Goal: Task Accomplishment & Management: Manage account settings

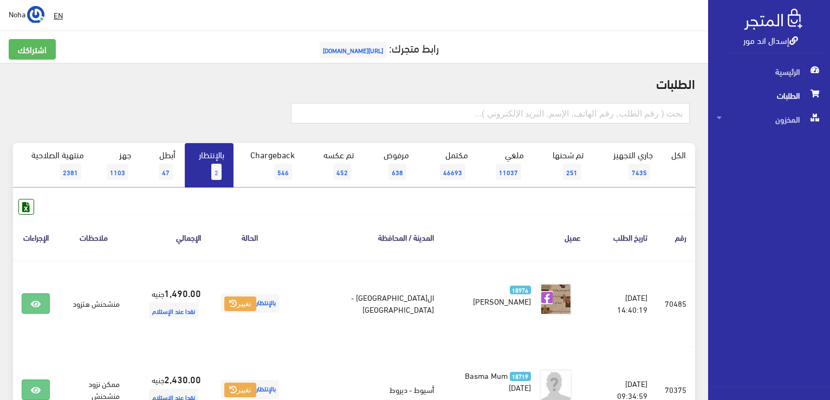
click at [218, 163] on link "بالإنتظار 2" at bounding box center [209, 165] width 49 height 44
click at [789, 116] on span "المخزون" at bounding box center [769, 119] width 105 height 24
click at [775, 139] on span "المخزون" at bounding box center [758, 143] width 82 height 24
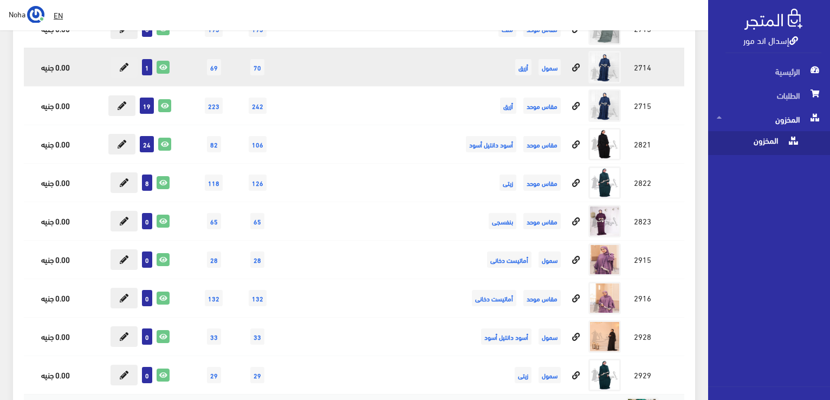
scroll to position [4930, 0]
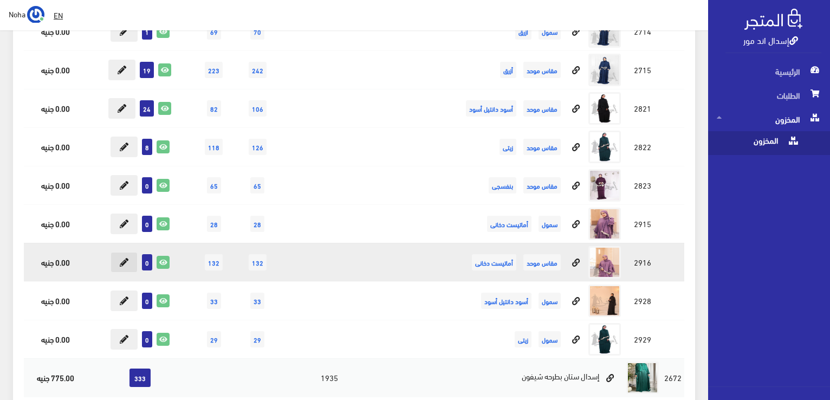
click at [124, 258] on icon at bounding box center [124, 262] width 9 height 9
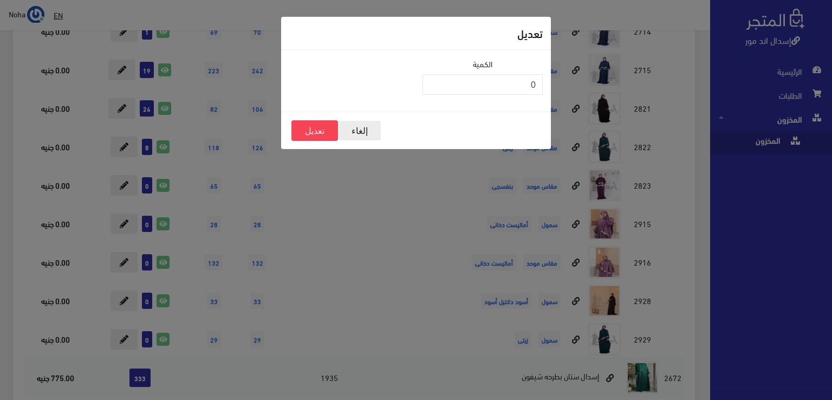
click at [356, 130] on button "إلغاء" at bounding box center [359, 130] width 43 height 21
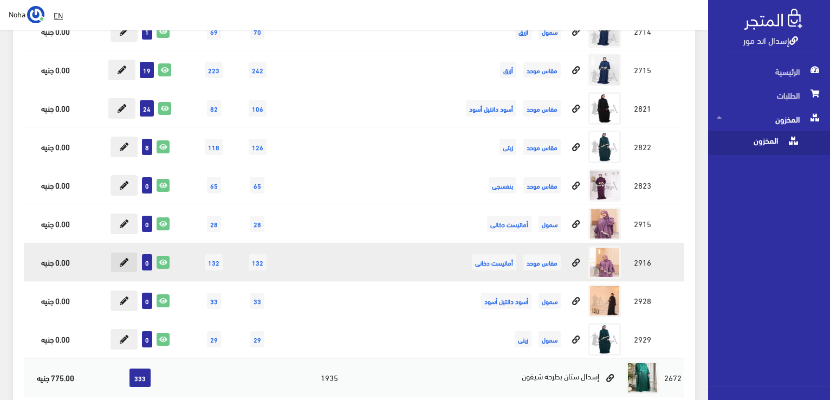
click at [121, 258] on icon at bounding box center [124, 262] width 9 height 9
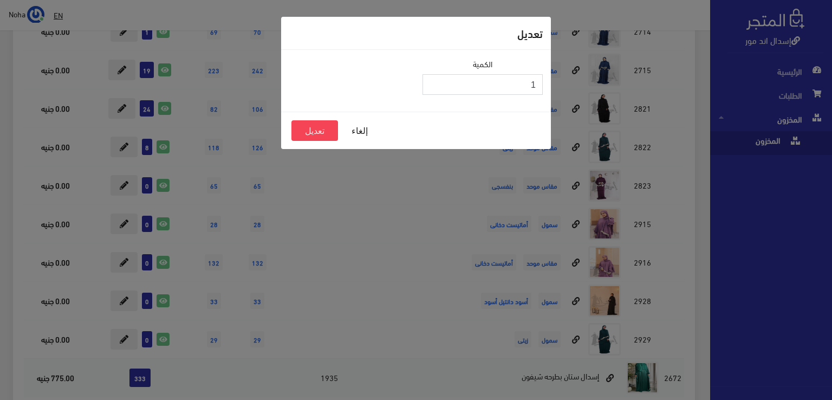
click at [433, 81] on input "1" at bounding box center [483, 84] width 120 height 21
type input "2"
click at [433, 81] on input "2" at bounding box center [483, 84] width 120 height 21
click at [316, 131] on button "تعديل" at bounding box center [314, 130] width 47 height 21
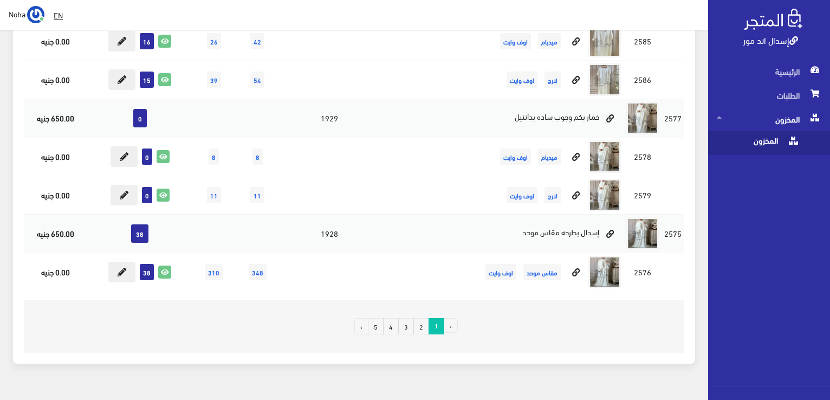
scroll to position [7461, 0]
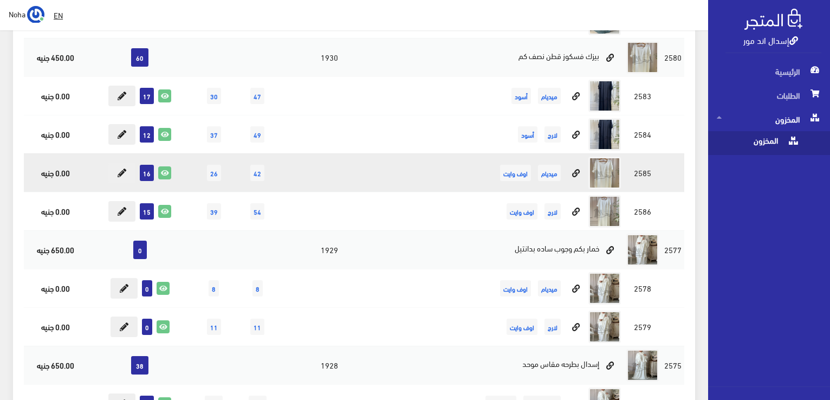
scroll to position [7461, 0]
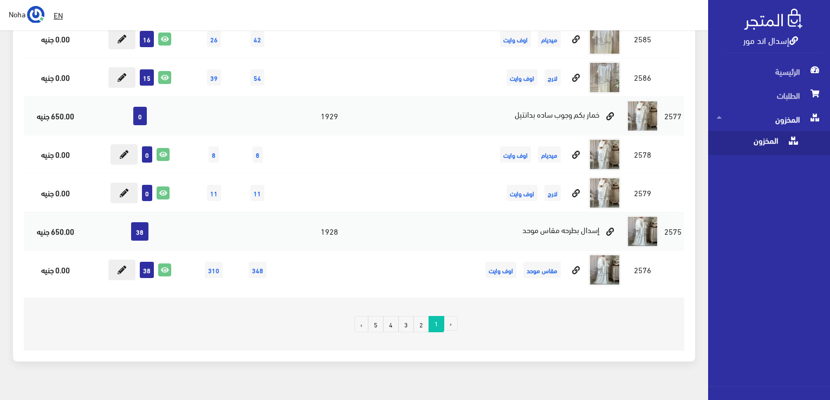
click at [420, 316] on link "2" at bounding box center [421, 324] width 16 height 16
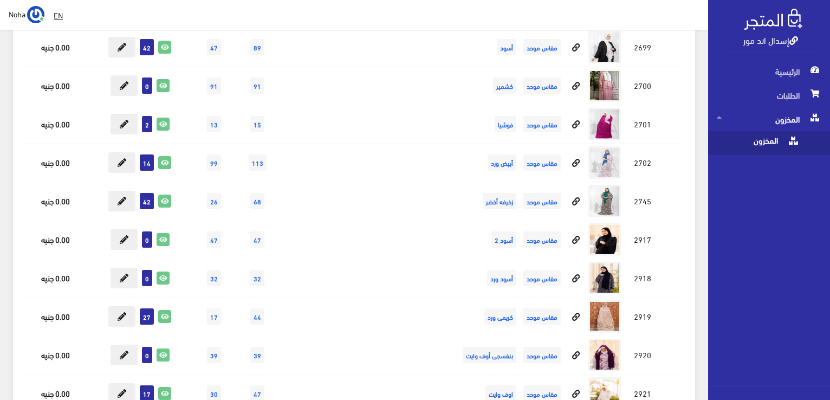
scroll to position [5186, 0]
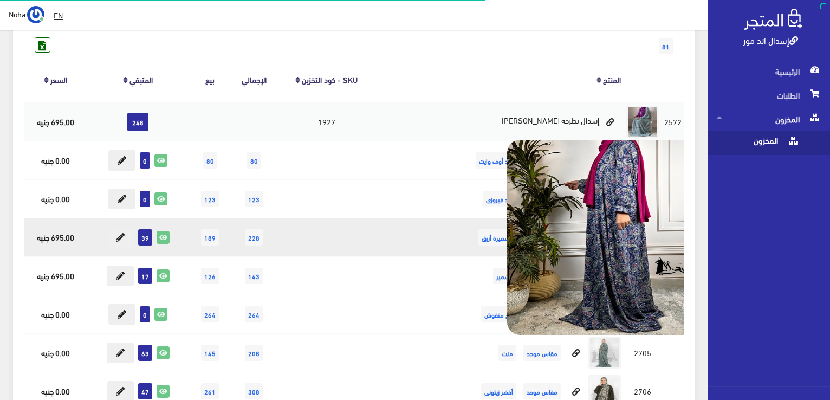
scroll to position [271, 0]
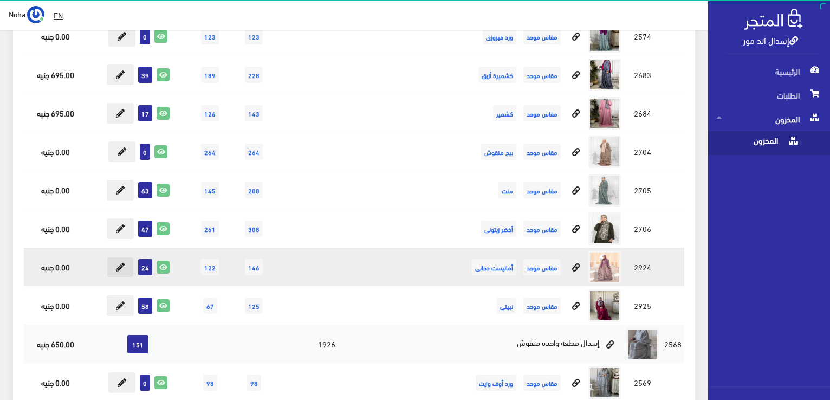
click at [118, 264] on icon at bounding box center [120, 267] width 9 height 9
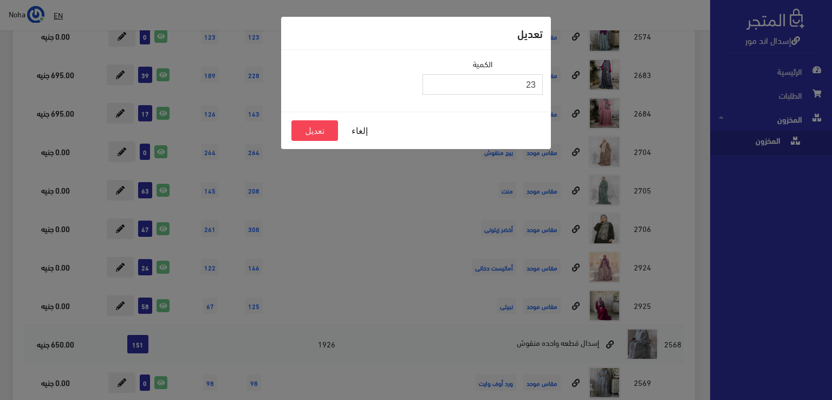
click at [433, 88] on input "23" at bounding box center [483, 84] width 120 height 21
click at [433, 88] on input "22" at bounding box center [483, 84] width 120 height 21
click at [433, 88] on input "21" at bounding box center [483, 84] width 120 height 21
click at [433, 88] on input "20" at bounding box center [483, 84] width 120 height 21
click at [433, 88] on input "19" at bounding box center [483, 84] width 120 height 21
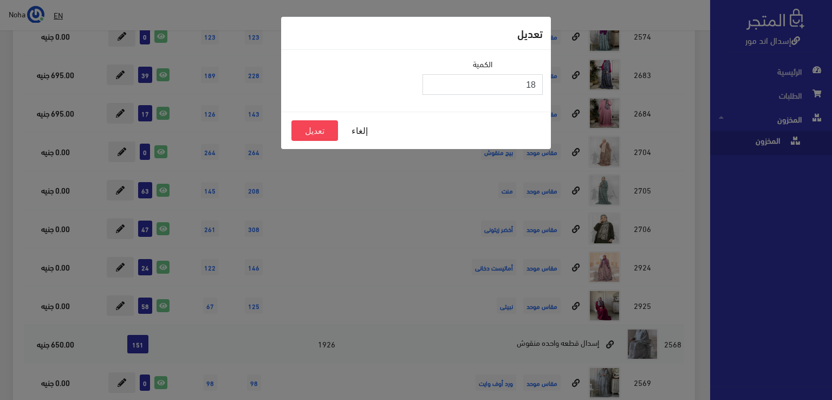
click at [433, 88] on input "18" at bounding box center [483, 84] width 120 height 21
click at [433, 88] on input "17" at bounding box center [483, 84] width 120 height 21
click at [430, 87] on input "16" at bounding box center [483, 84] width 120 height 21
type input "15"
click at [430, 87] on input "15" at bounding box center [483, 84] width 120 height 21
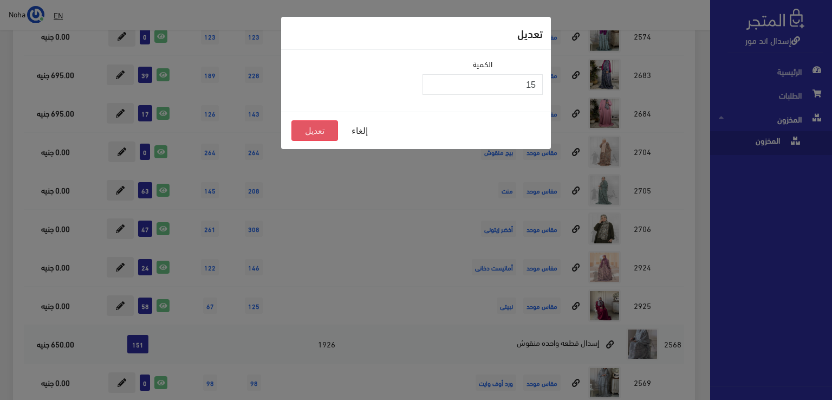
click at [320, 126] on button "تعديل" at bounding box center [314, 130] width 47 height 21
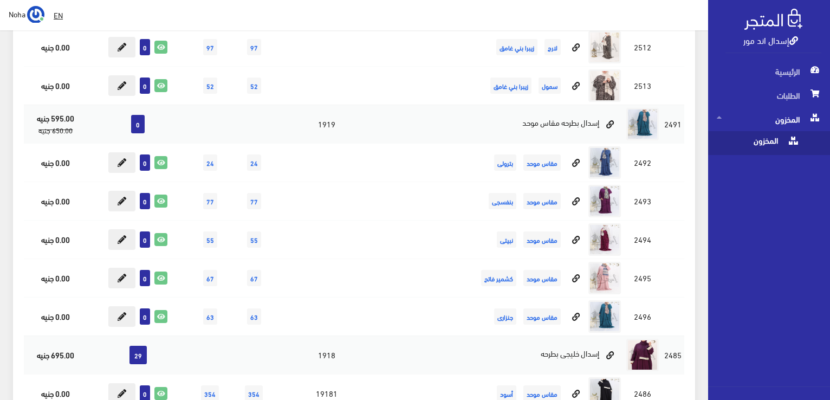
scroll to position [2384, 0]
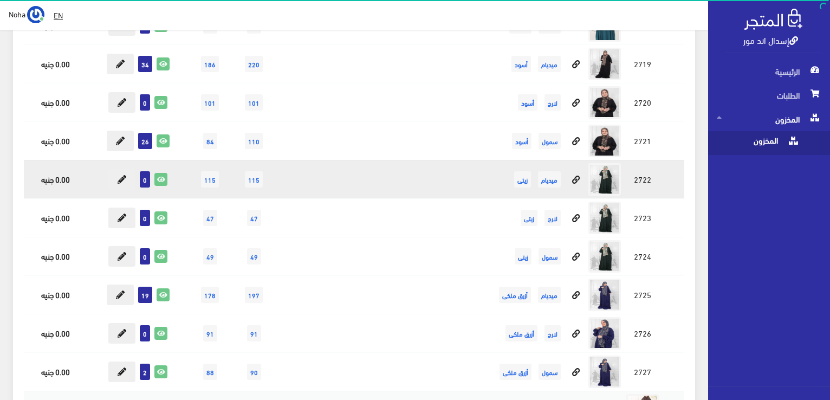
scroll to position [3792, 0]
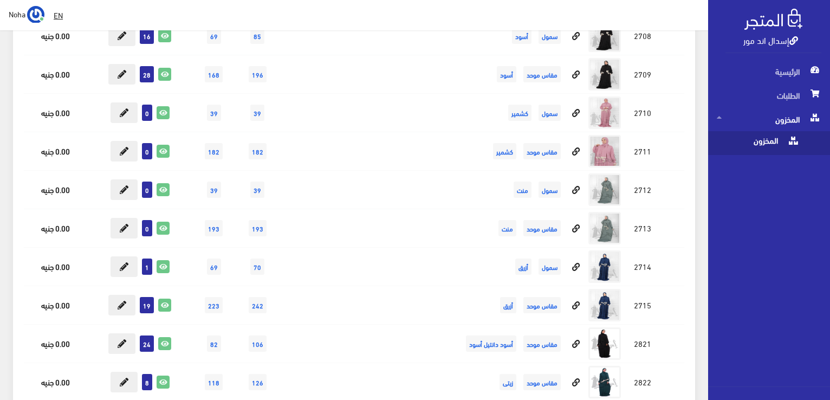
scroll to position [4644, 0]
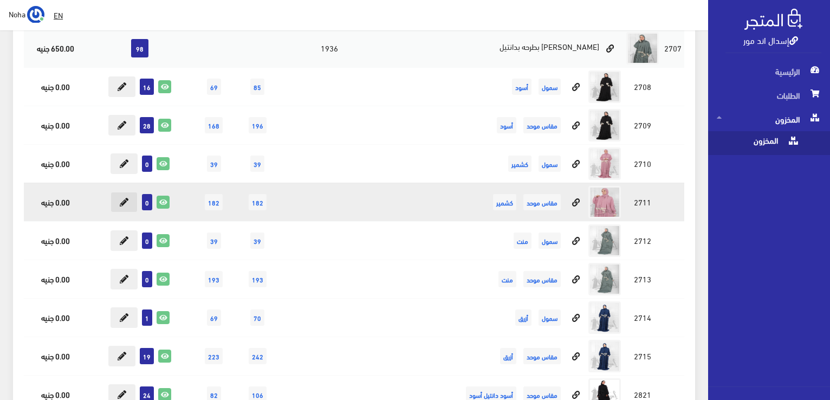
click at [118, 192] on button at bounding box center [124, 202] width 27 height 21
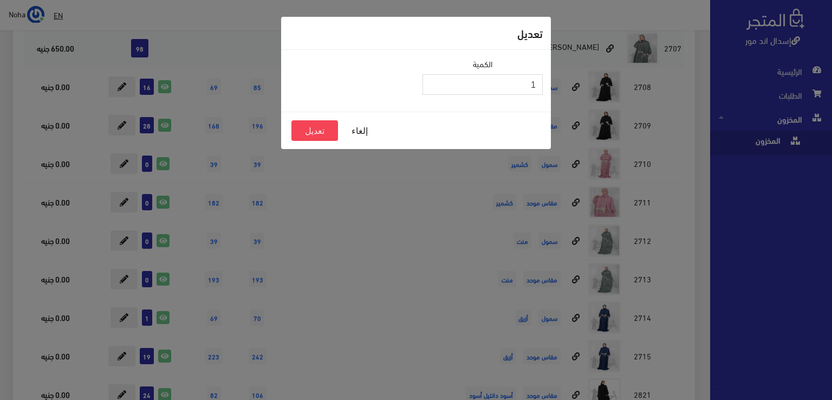
type input "1"
click at [435, 81] on input "1" at bounding box center [483, 84] width 120 height 21
click at [319, 130] on button "تعديل" at bounding box center [314, 130] width 47 height 21
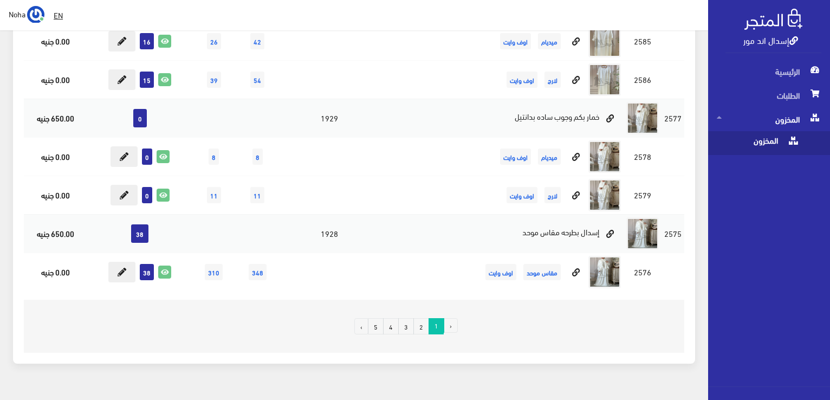
scroll to position [7461, 0]
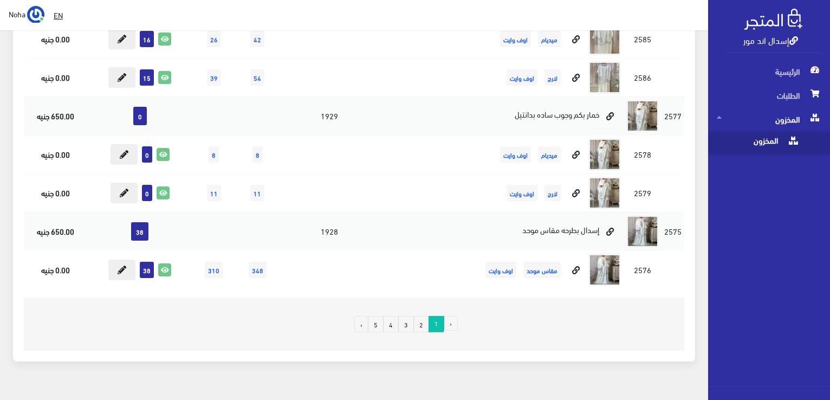
click at [424, 316] on link "2" at bounding box center [421, 324] width 16 height 16
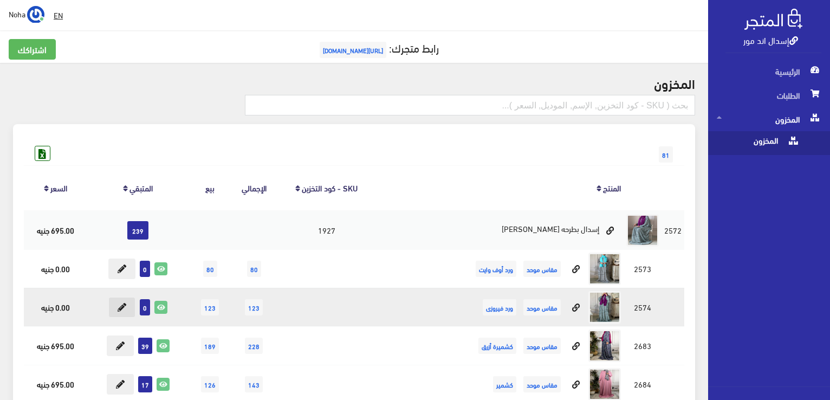
click at [124, 307] on icon at bounding box center [122, 307] width 9 height 9
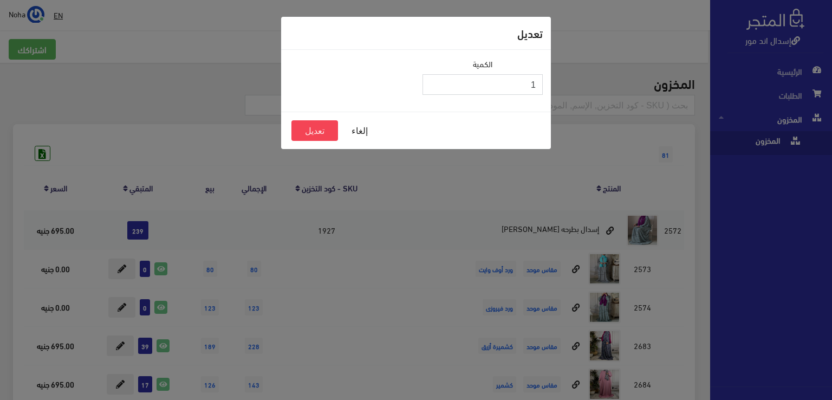
type input "1"
click at [432, 82] on input "1" at bounding box center [483, 84] width 120 height 21
click at [326, 131] on button "تعديل" at bounding box center [314, 130] width 47 height 21
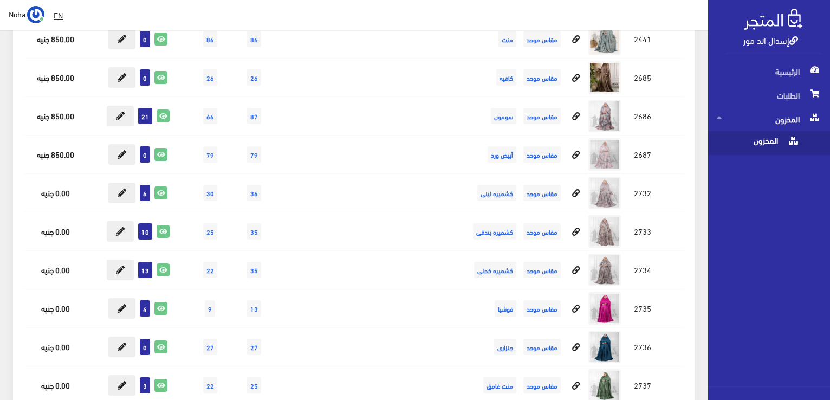
scroll to position [10261, 0]
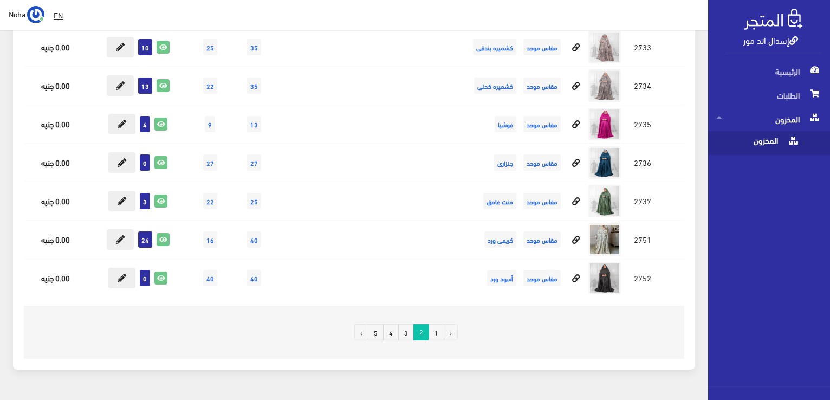
click at [405, 324] on link "3" at bounding box center [406, 332] width 16 height 16
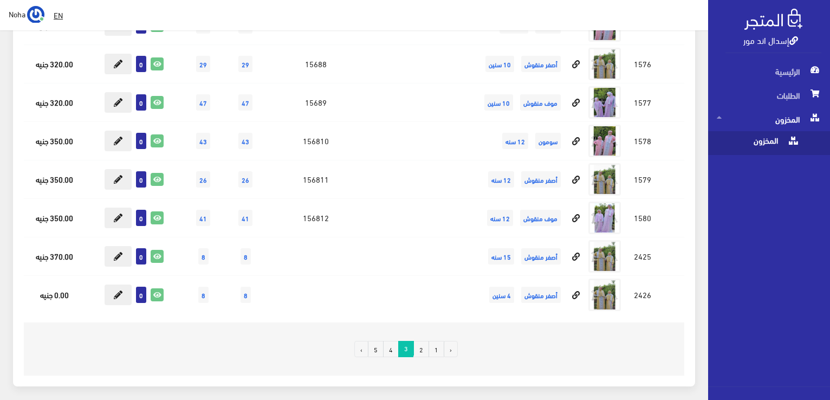
scroll to position [13675, 0]
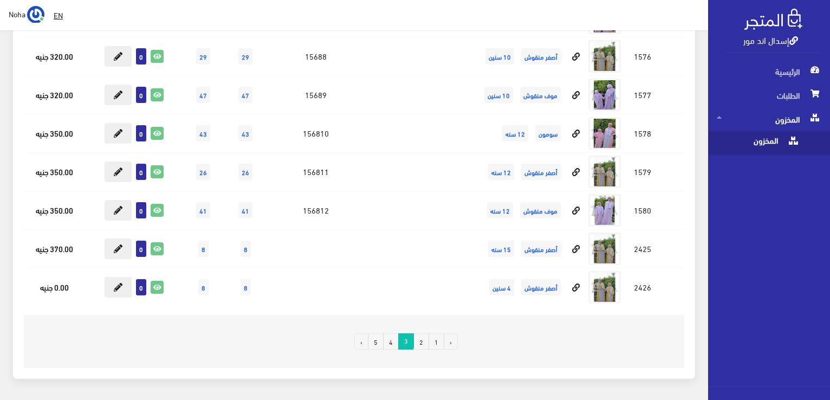
click at [390, 333] on link "4" at bounding box center [391, 341] width 16 height 16
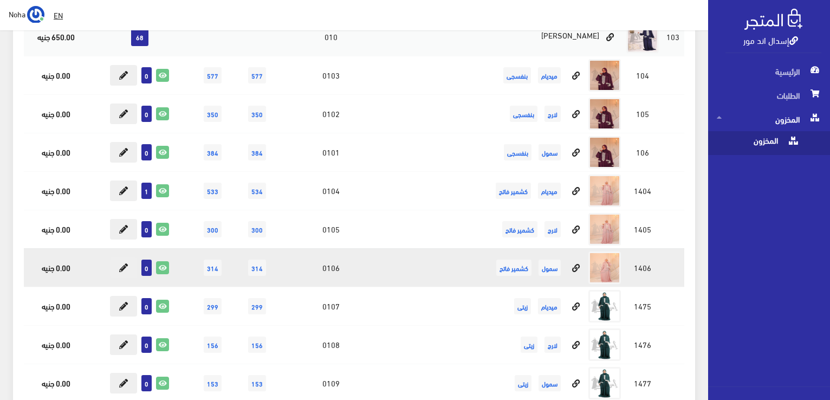
scroll to position [14681, 0]
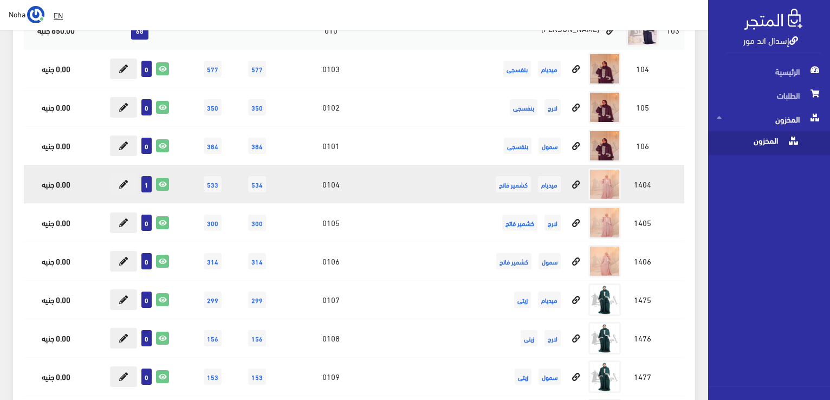
click at [145, 176] on span "1" at bounding box center [146, 184] width 10 height 16
click at [117, 174] on button at bounding box center [123, 184] width 27 height 21
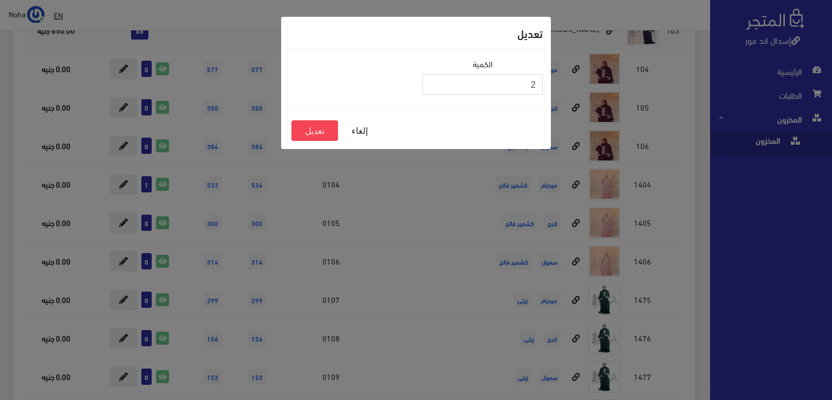
type input "2"
click at [431, 82] on input "2" at bounding box center [483, 84] width 120 height 21
click at [316, 128] on button "تعديل" at bounding box center [314, 130] width 47 height 21
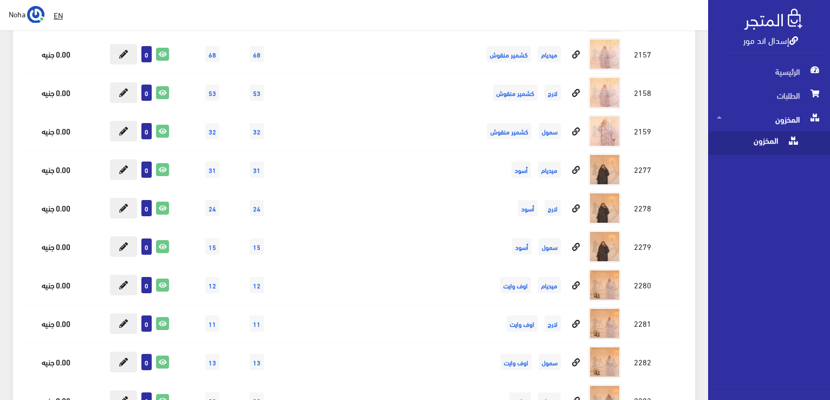
scroll to position [12839, 0]
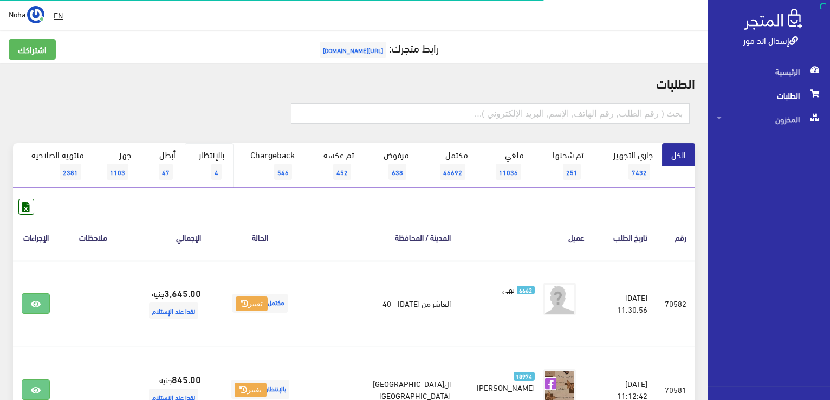
click at [215, 157] on link "بالإنتظار 4" at bounding box center [209, 165] width 49 height 44
